Goal: Task Accomplishment & Management: Complete application form

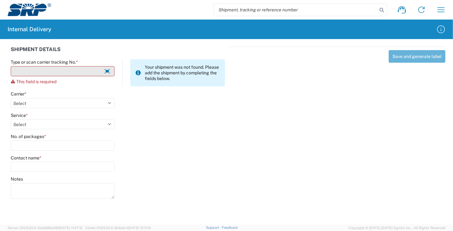
click at [29, 70] on input "Type or scan carrier tracking No. *" at bounding box center [63, 71] width 104 height 10
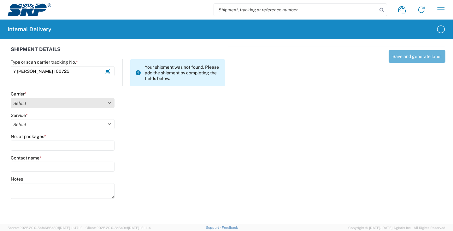
type input "Y [PERSON_NAME] 100725"
click at [30, 105] on select "Select Amazon Logistics ATI Trucking BC Dimerco Logistics Empire Southwest FedE…" at bounding box center [63, 103] width 104 height 10
select select "18713"
click at [11, 98] on select "Select Amazon Logistics ATI Trucking BC Dimerco Logistics Empire Southwest FedE…" at bounding box center [63, 103] width 104 height 10
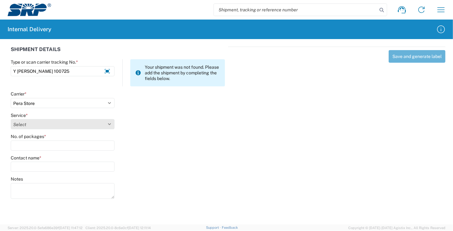
click at [43, 127] on select "Select" at bounding box center [63, 124] width 104 height 10
select select "35763"
click at [11, 119] on select "Select Ground Inter-Office" at bounding box center [63, 124] width 104 height 10
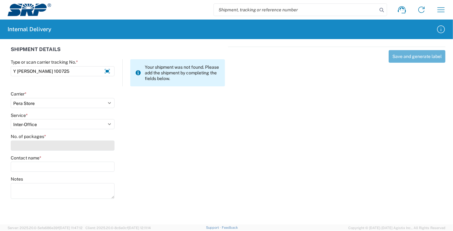
click at [41, 147] on input "No. of packages *" at bounding box center [63, 146] width 104 height 10
type input "1"
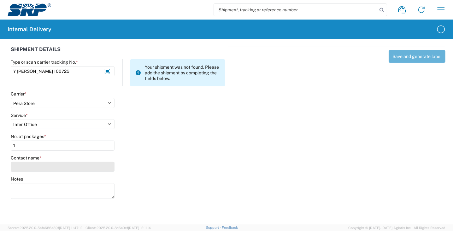
click at [32, 167] on input "Contact name *" at bounding box center [63, 167] width 104 height 10
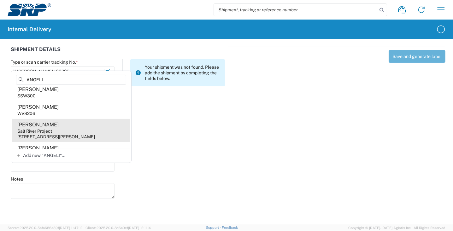
scroll to position [32, 0]
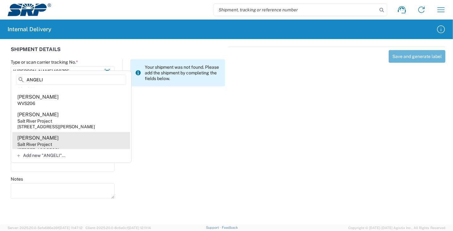
type input "ANGELI"
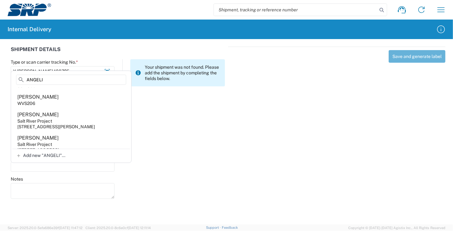
click at [79, 145] on agx-address-suggestion-item "[PERSON_NAME] Salt River Project [STREET_ADDRESS]" at bounding box center [71, 143] width 118 height 23
type input "[PERSON_NAME]"
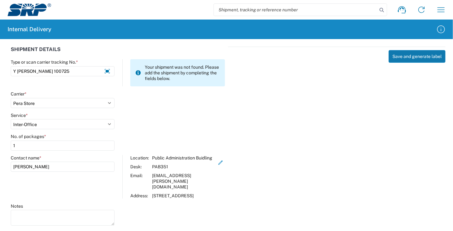
click at [406, 56] on button "Save and generate label" at bounding box center [417, 56] width 57 height 13
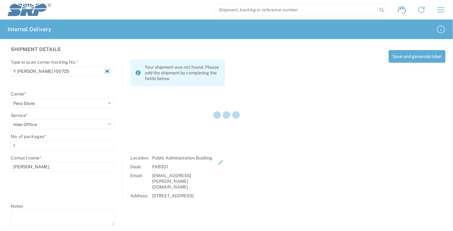
select select
